Goal: Task Accomplishment & Management: Use online tool/utility

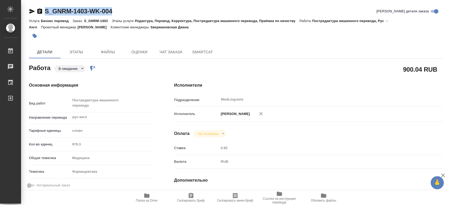
drag, startPoint x: 126, startPoint y: 10, endPoint x: 44, endPoint y: 13, distance: 82.9
click at [44, 13] on div "S_GNRM-1403-WK-004 Кратко детали заказа" at bounding box center [236, 11] width 414 height 8
copy link "S_GNRM-1403-WK-004"
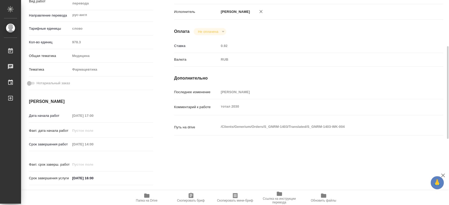
scroll to position [131, 0]
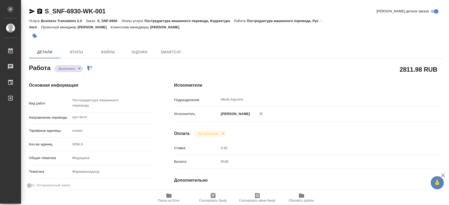
type textarea "x"
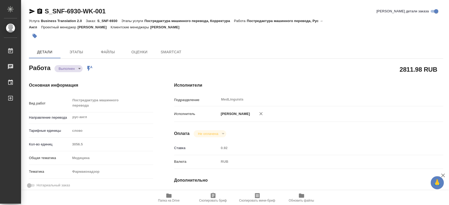
type textarea "x"
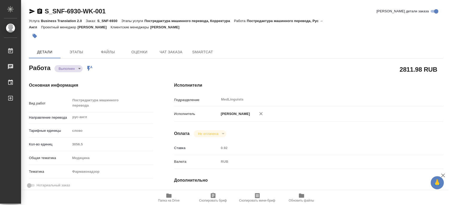
type textarea "x"
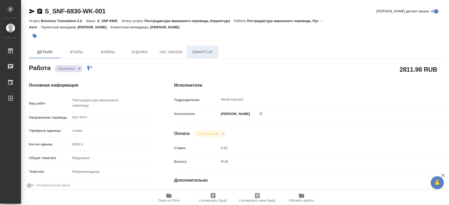
click at [202, 54] on span "SmartCat" at bounding box center [202, 52] width 25 height 7
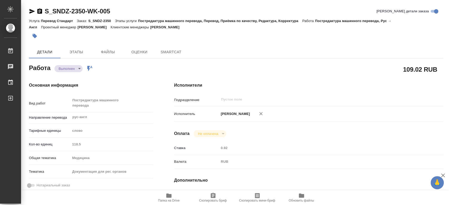
type textarea "x"
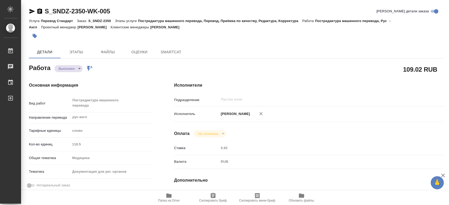
type textarea "x"
